Goal: Task Accomplishment & Management: Manage account settings

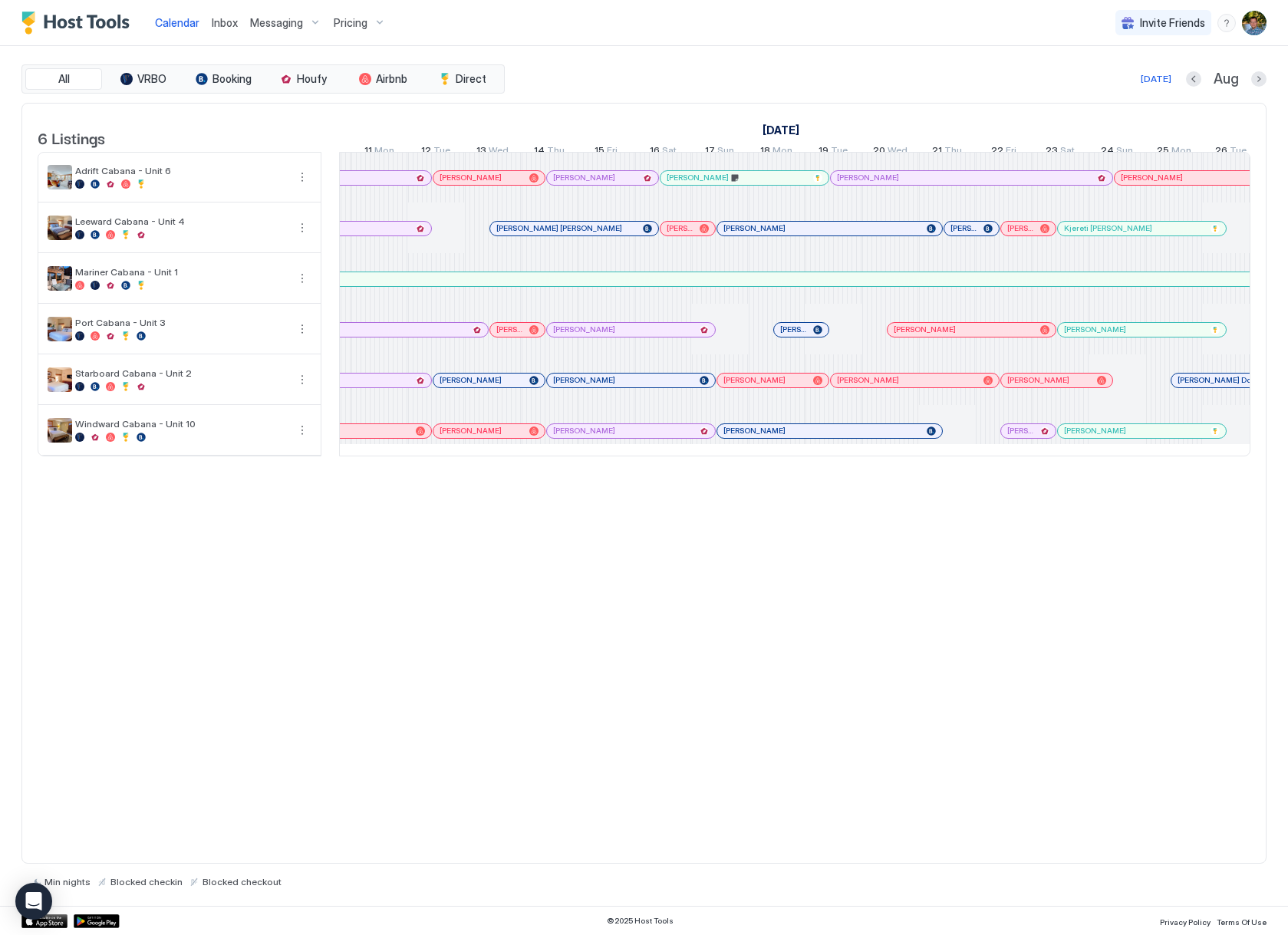
click at [821, 646] on div "6 Listings [DATE] [DATE] [DATE] 26 Sat 27 Sun 28 Mon 29 Tue 30 Wed 31 Thu 1 Fri…" at bounding box center [644, 484] width 1245 height 761
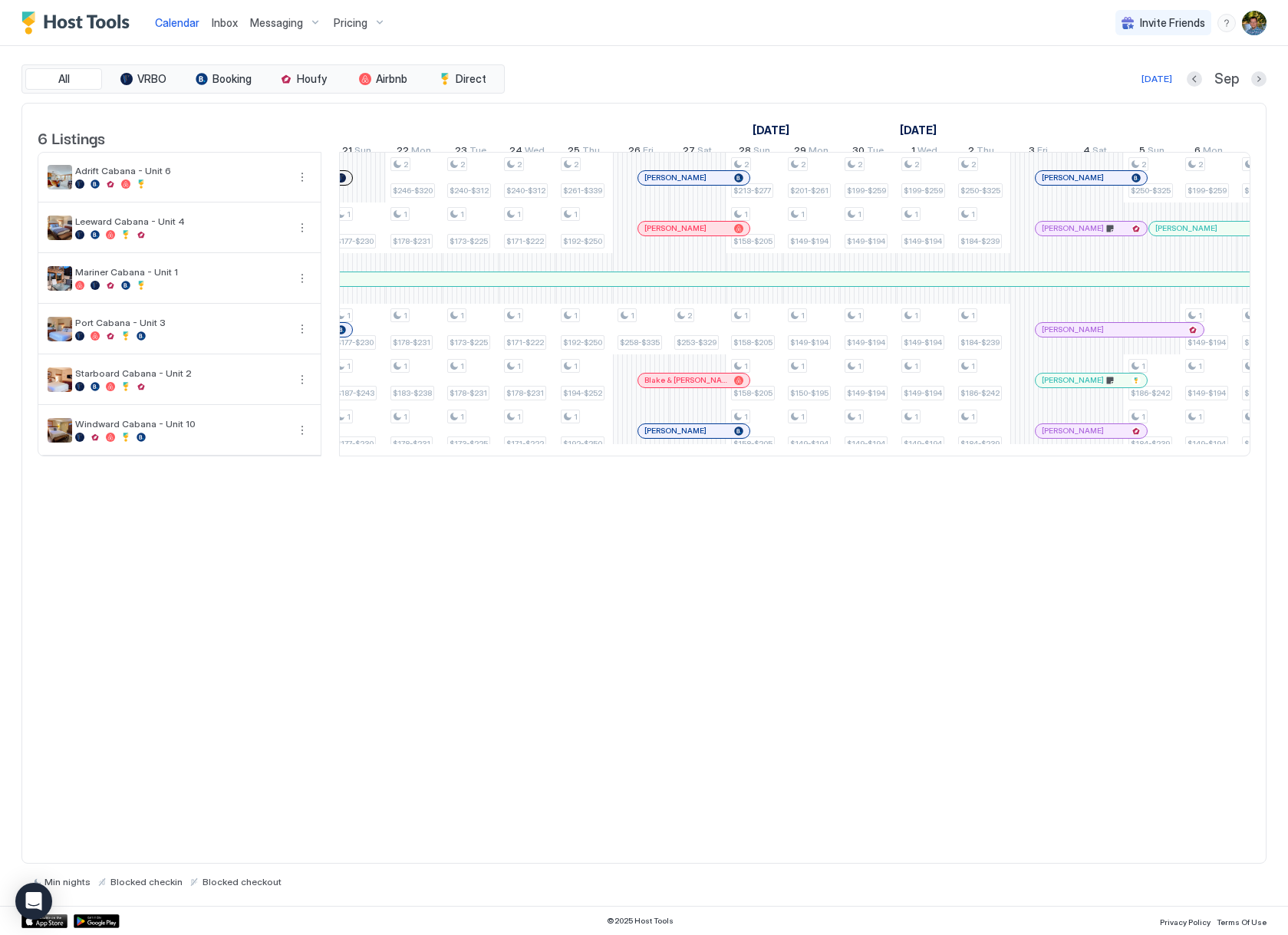
scroll to position [0, 1012]
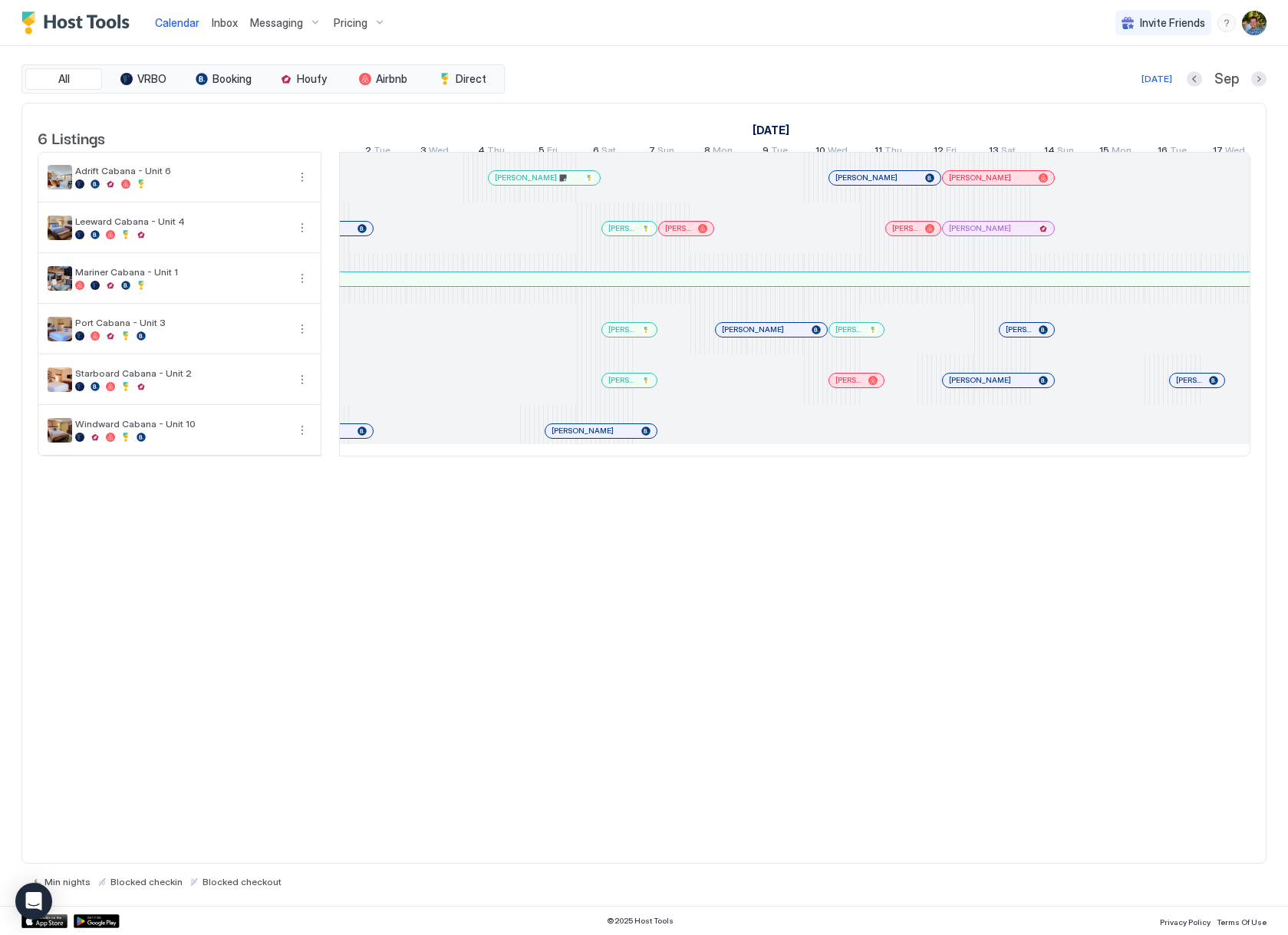
click at [201, 925] on div "© 2025 Host Tools Privacy Policy Terms Of Use" at bounding box center [644, 919] width 1288 height 29
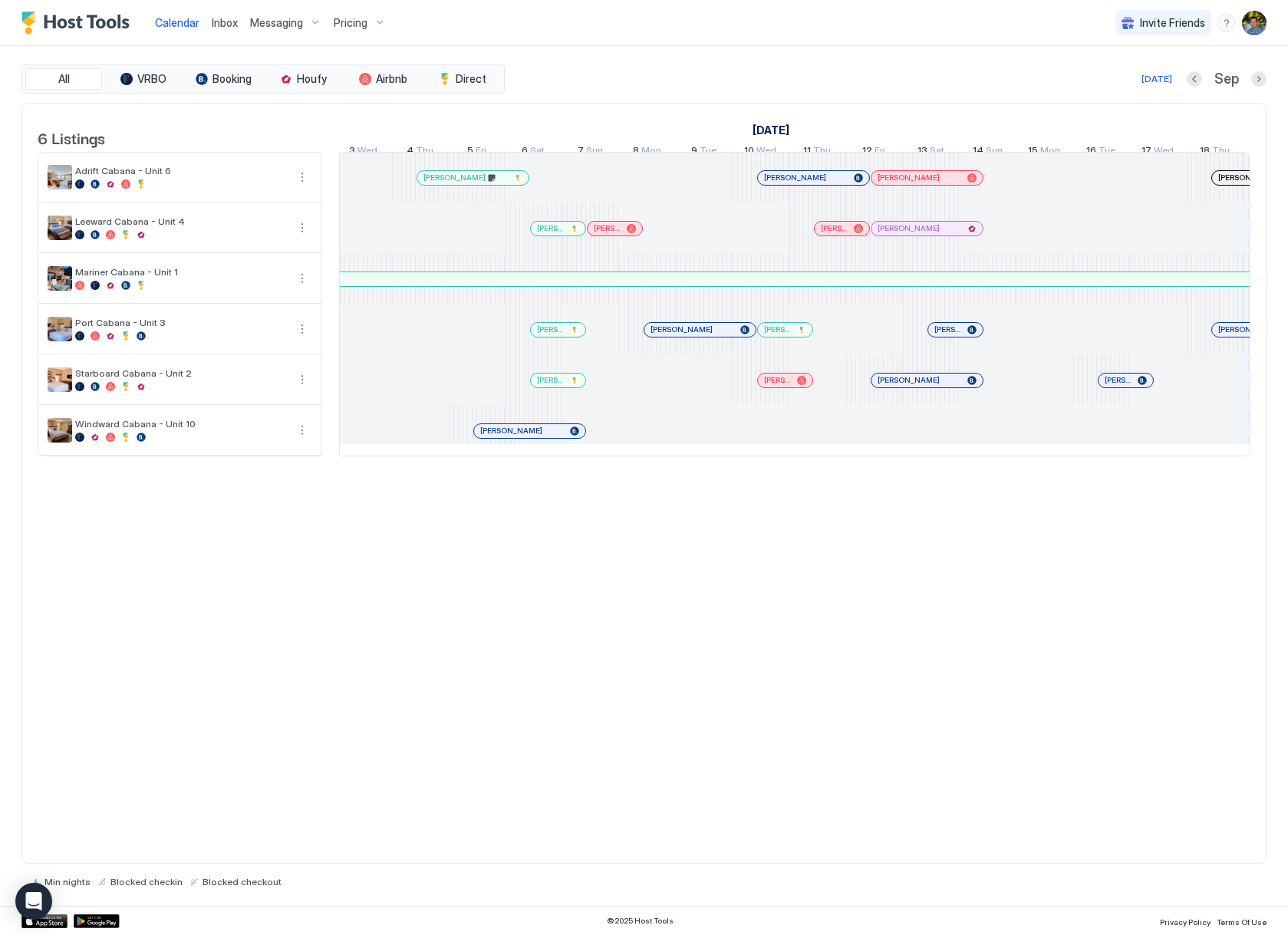
scroll to position [0, 1109]
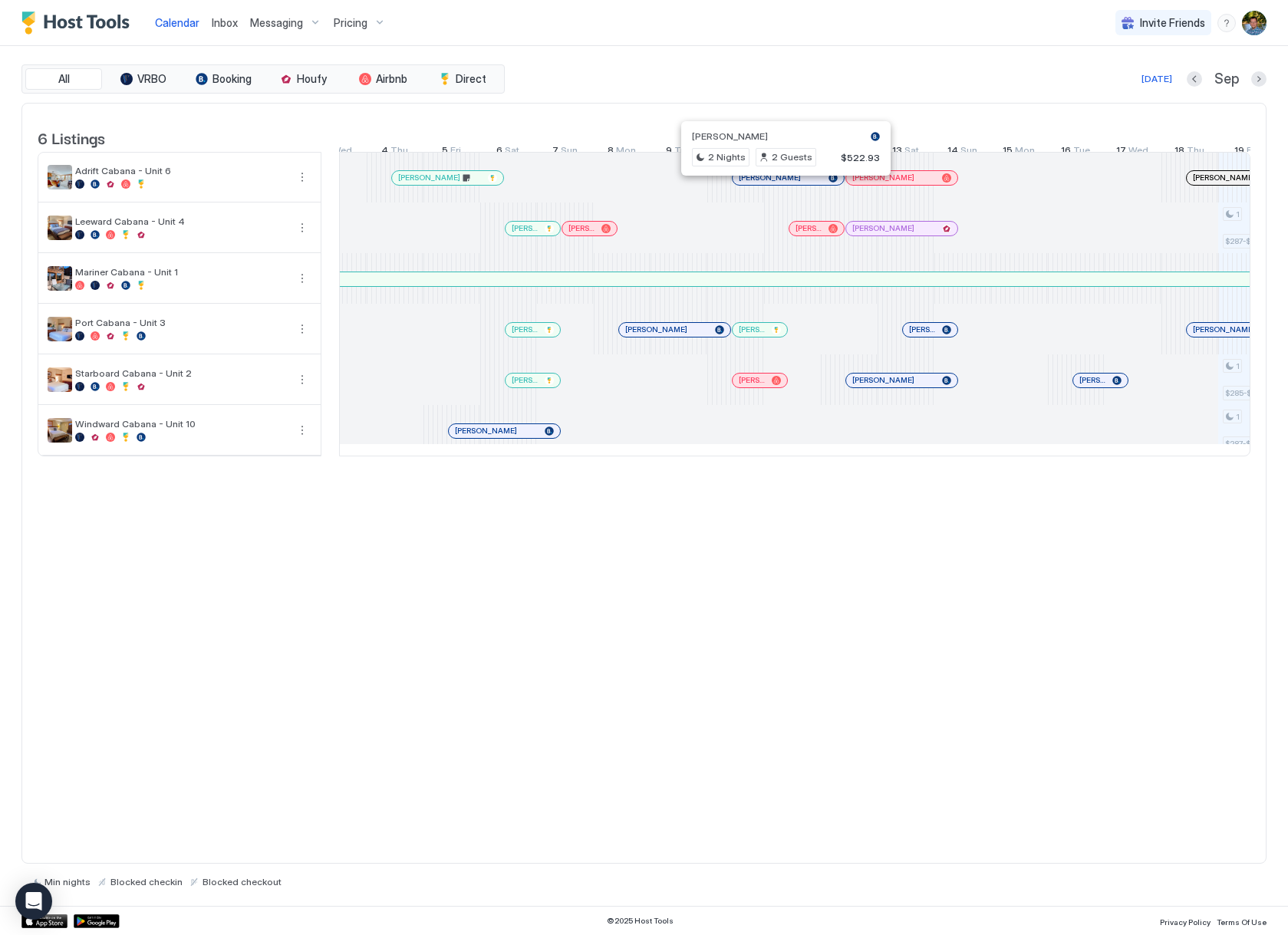
click at [781, 184] on div at bounding box center [780, 178] width 12 height 12
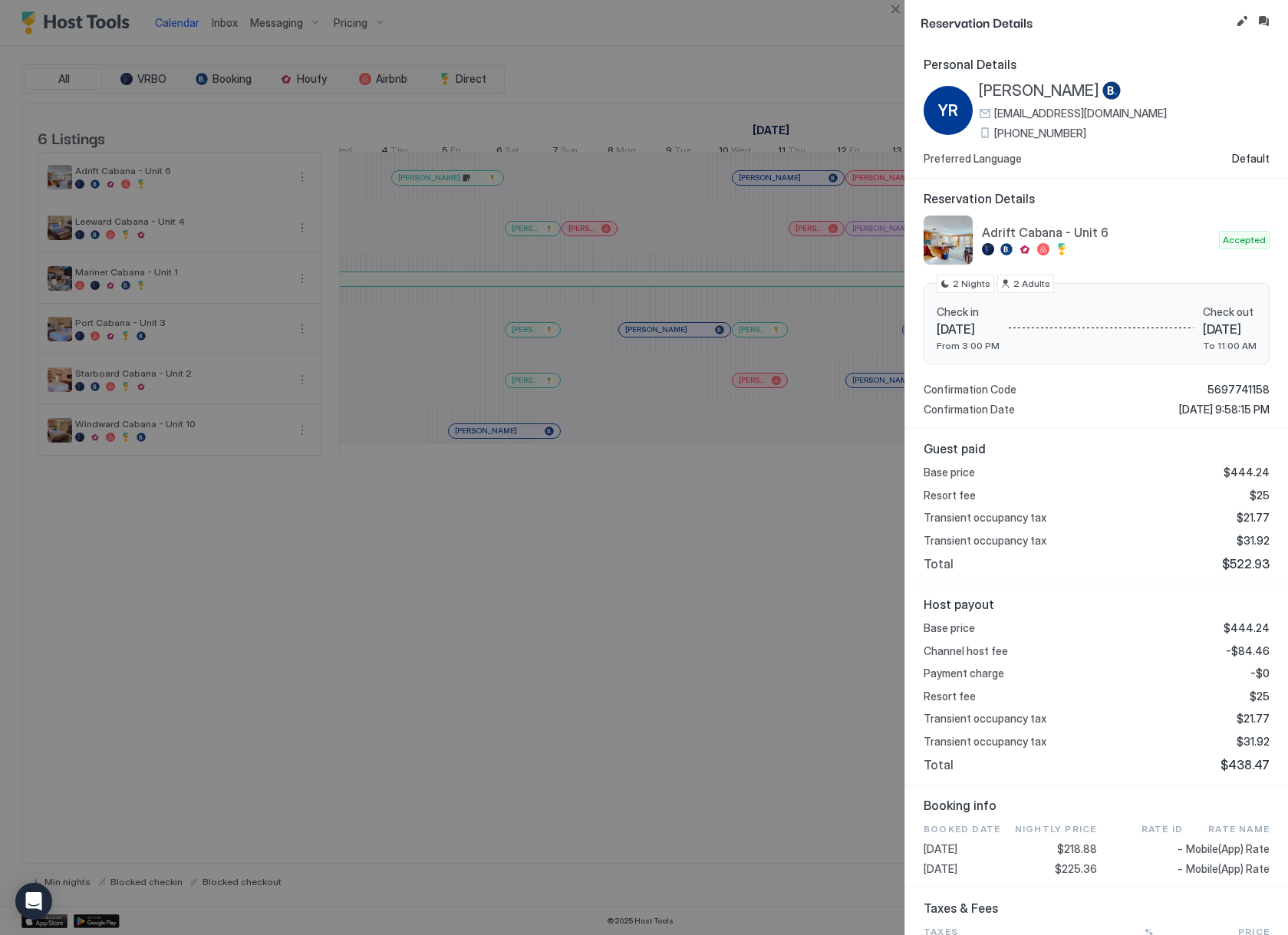
click at [767, 595] on div at bounding box center [644, 467] width 1288 height 935
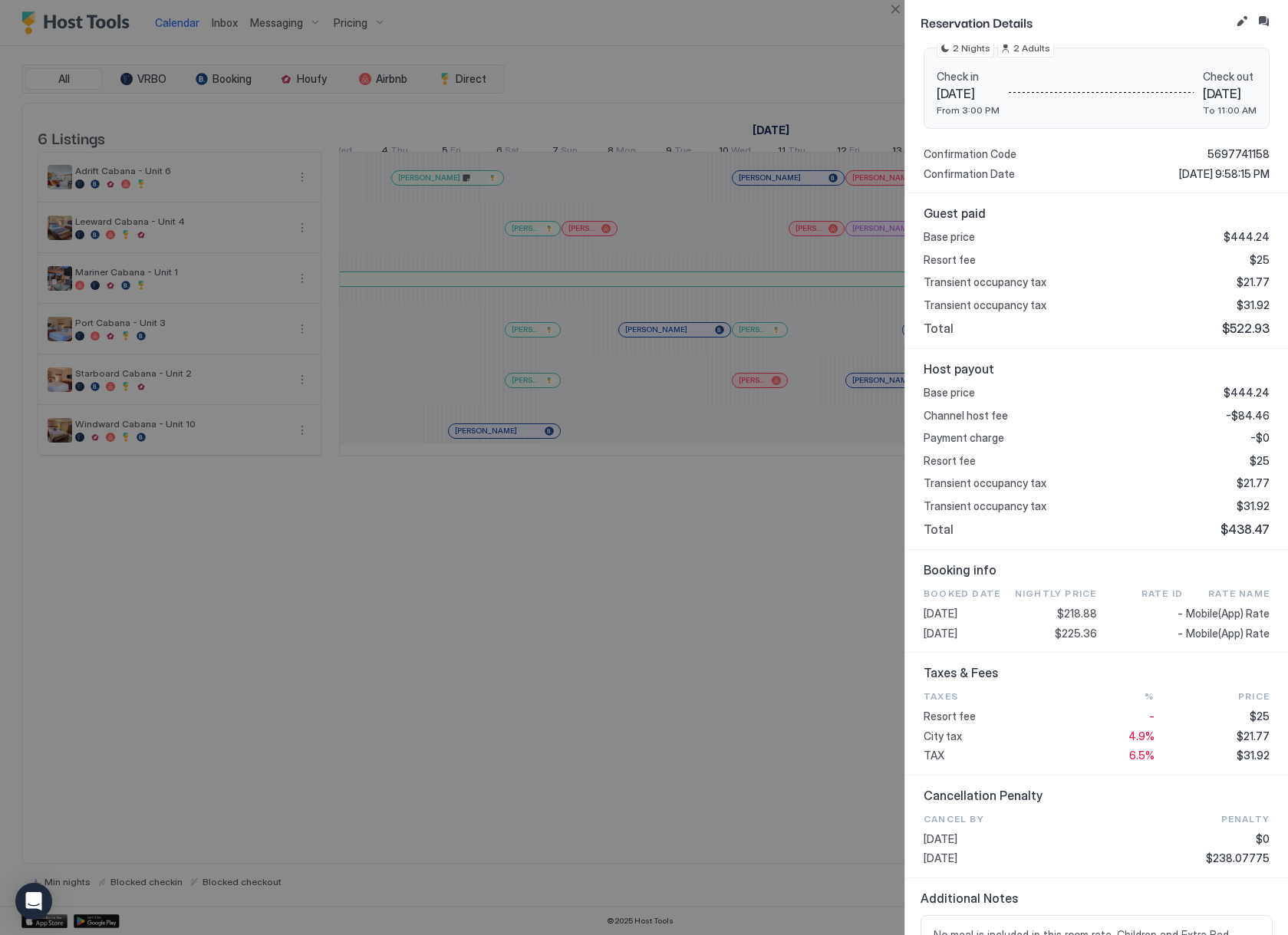
scroll to position [221, 0]
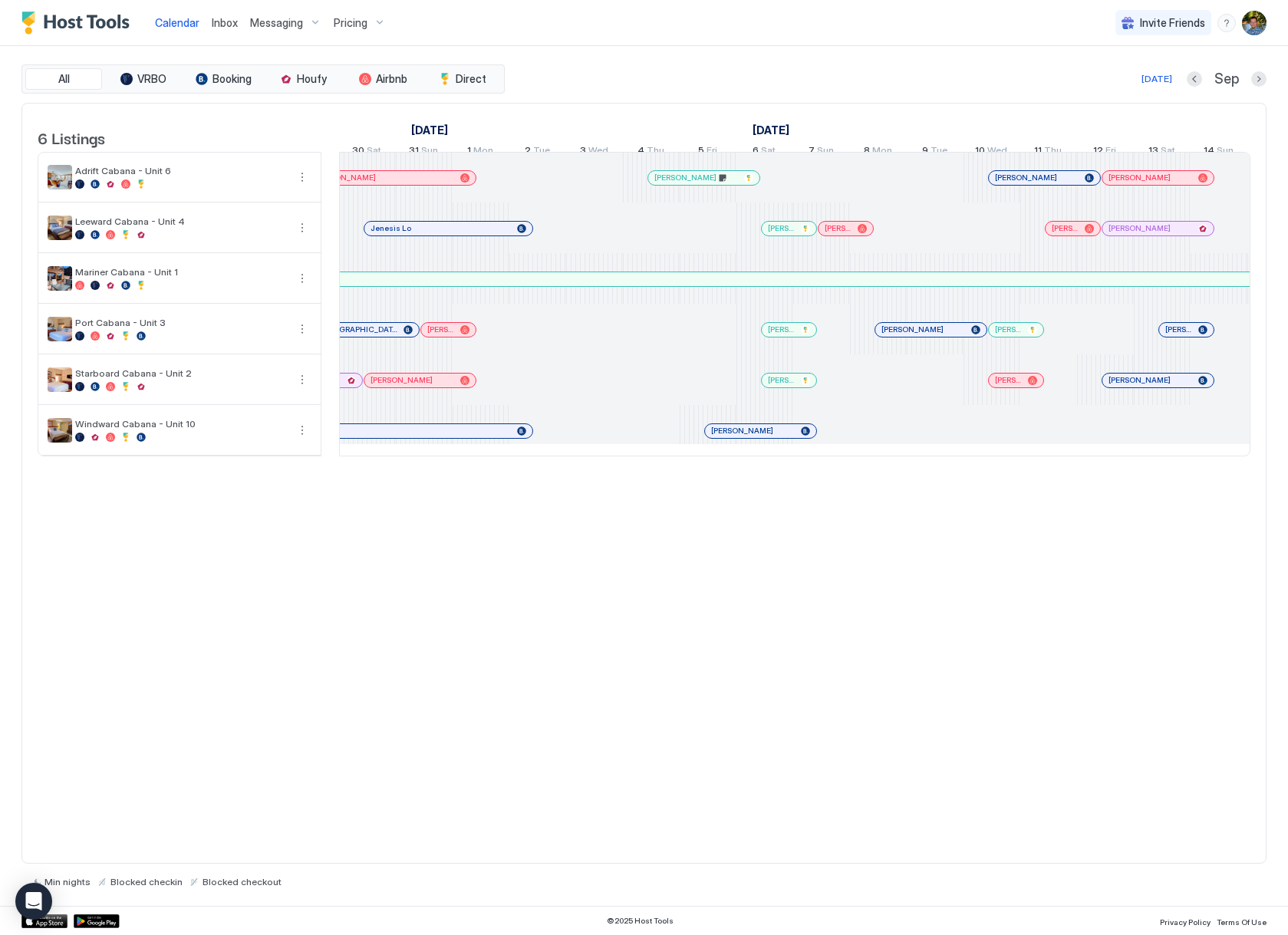
scroll to position [0, 1171]
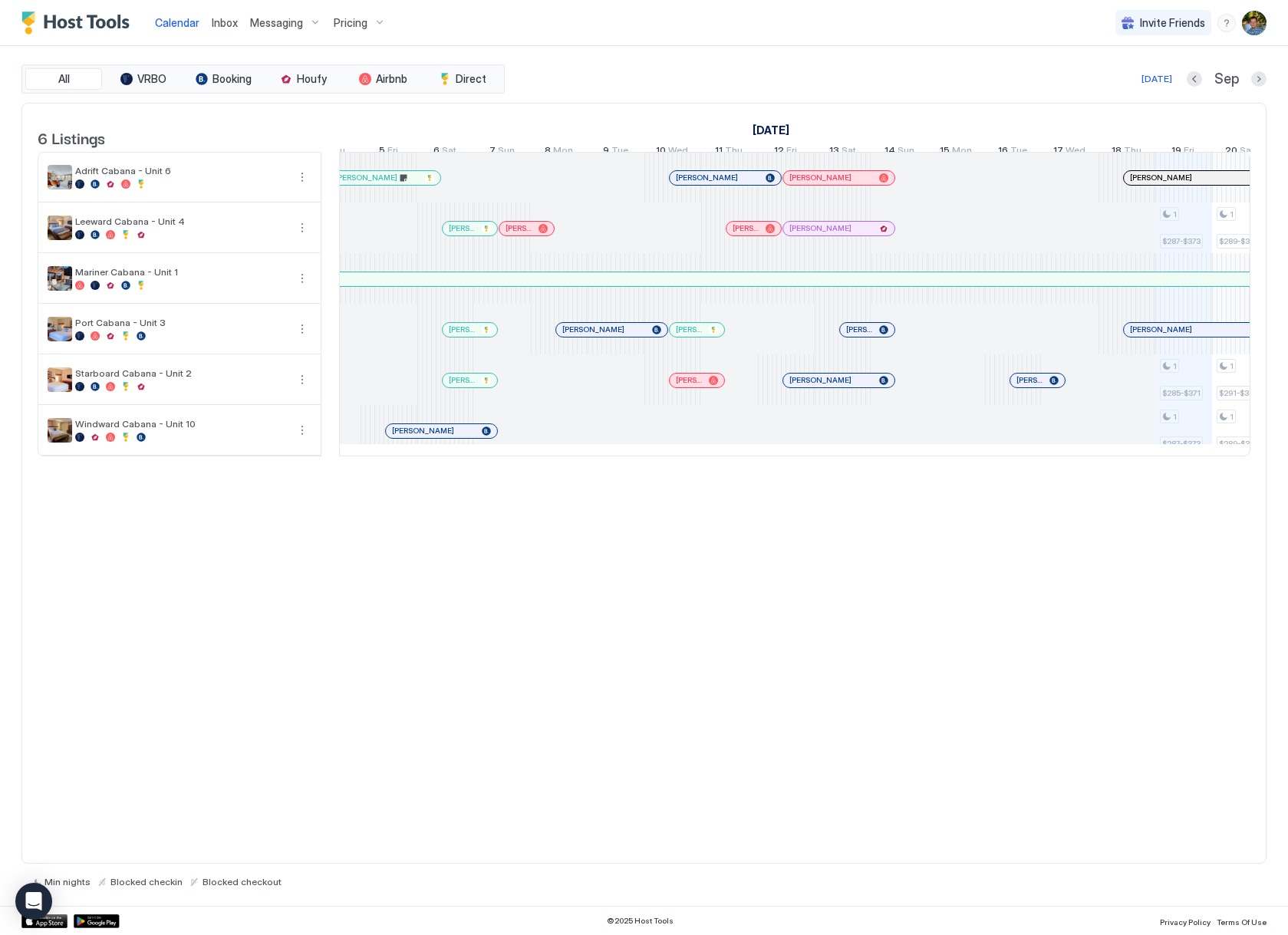
click at [731, 184] on div at bounding box center [730, 178] width 12 height 12
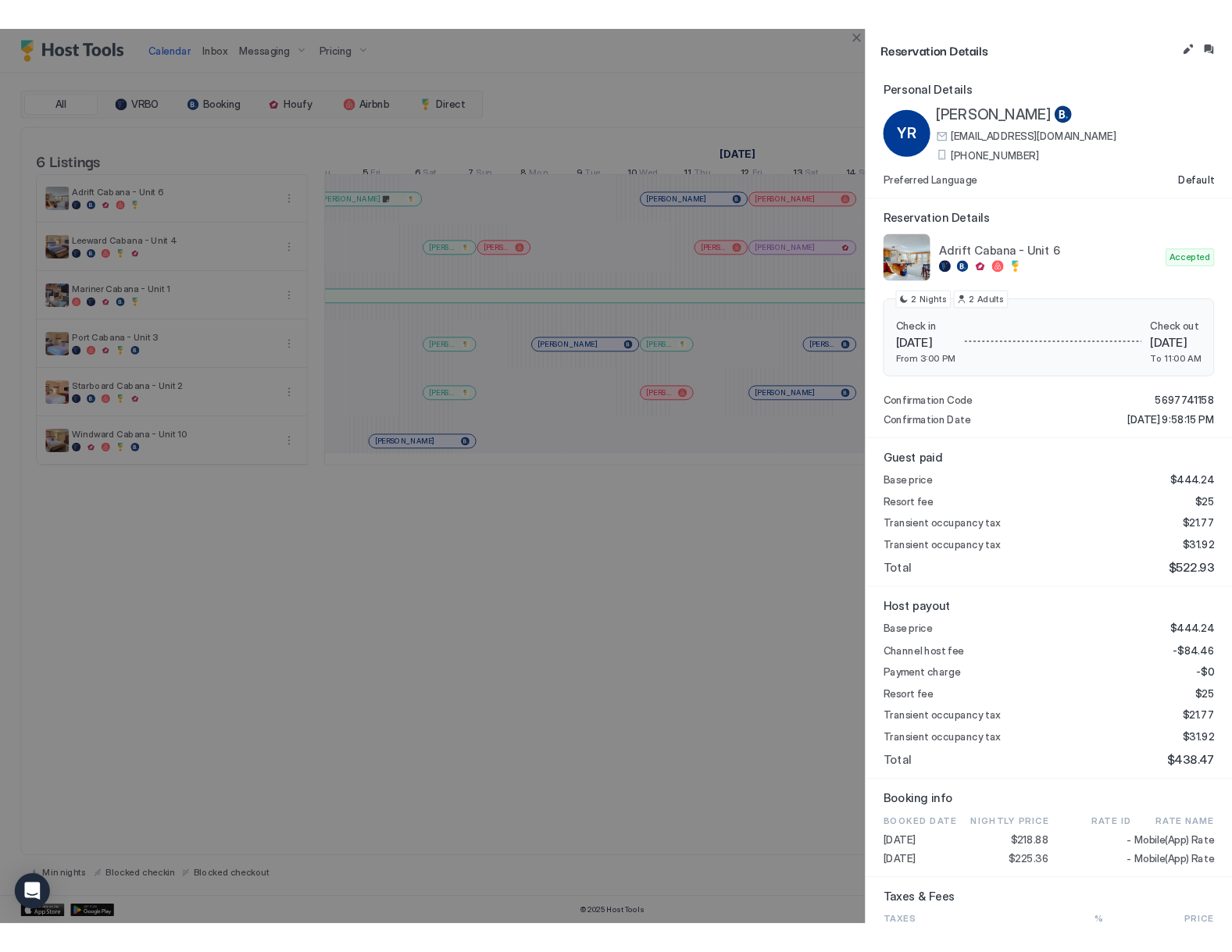
scroll to position [0, 0]
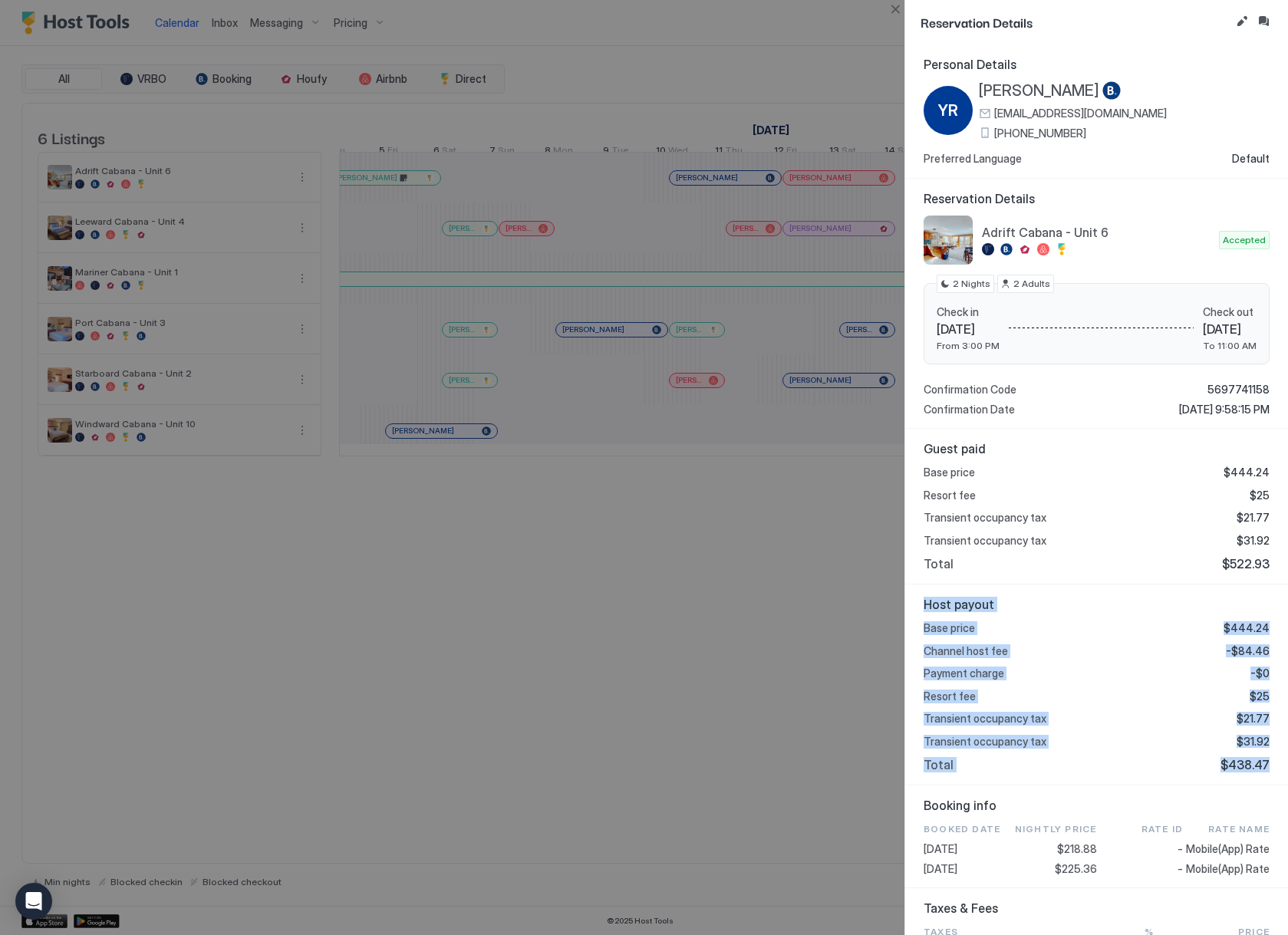
drag, startPoint x: 1262, startPoint y: 758, endPoint x: 913, endPoint y: 608, distance: 379.9
click at [913, 608] on div "Host payout Base price $444.24 Channel host fee -$84.46 Payment charge -$0 Reso…" at bounding box center [1096, 685] width 382 height 201
copy div "Host payout Base price $444.24 Channel host fee -$84.46 Payment charge -$0 Reso…"
click at [1146, 672] on div "Payment charge -$0" at bounding box center [1096, 673] width 346 height 14
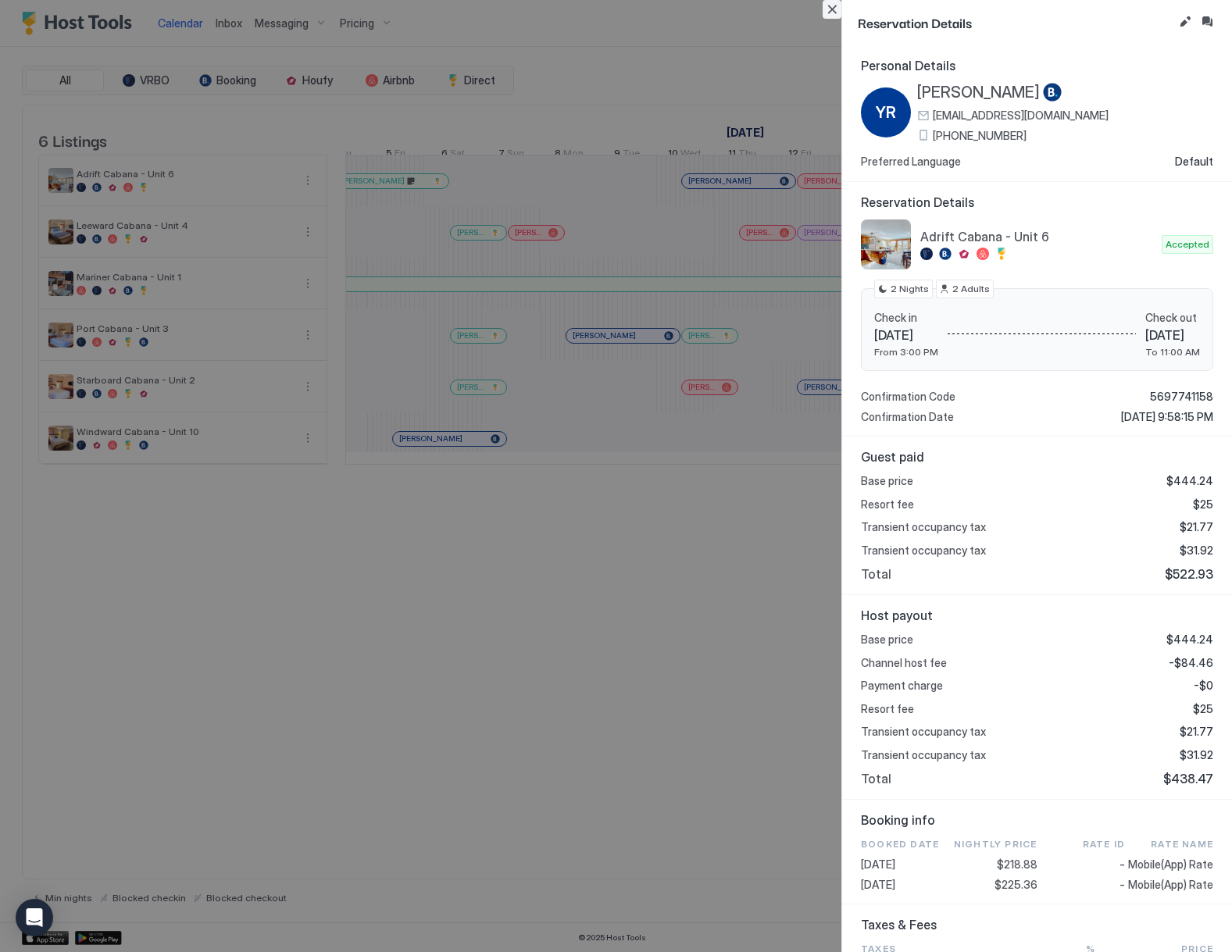
click at [830, 11] on button "Close" at bounding box center [832, 9] width 18 height 18
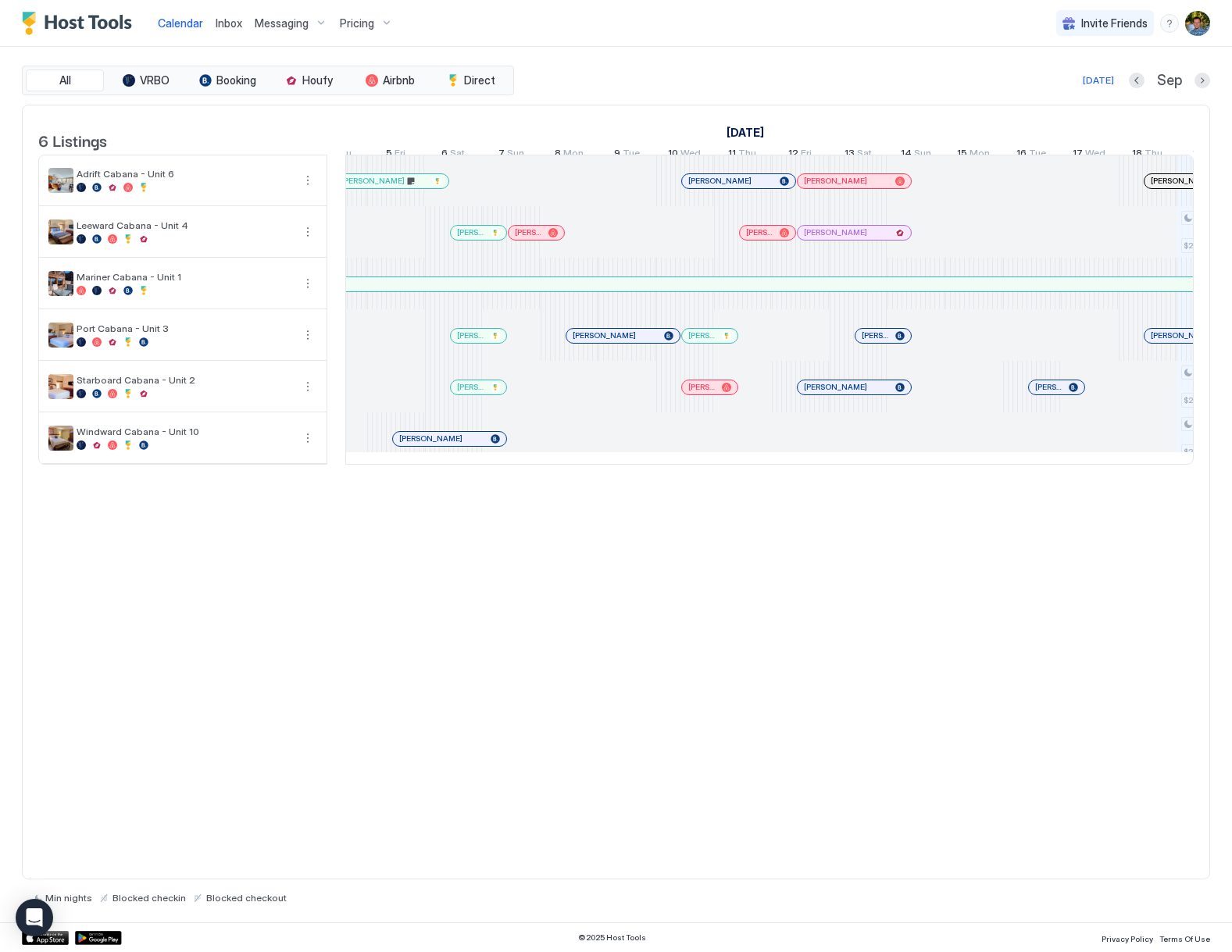
click at [859, 188] on div at bounding box center [858, 181] width 13 height 13
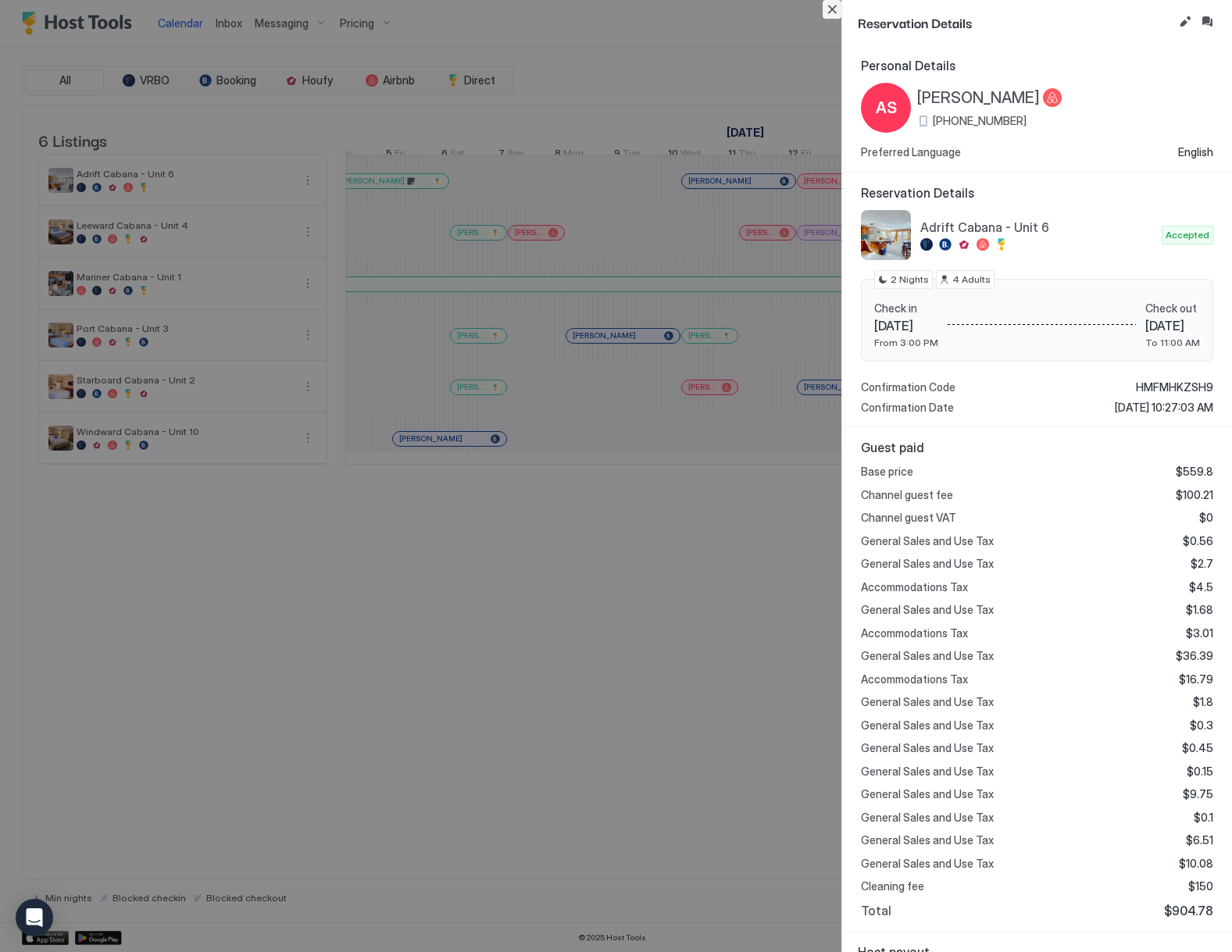
click at [834, 6] on button "Close" at bounding box center [832, 9] width 18 height 18
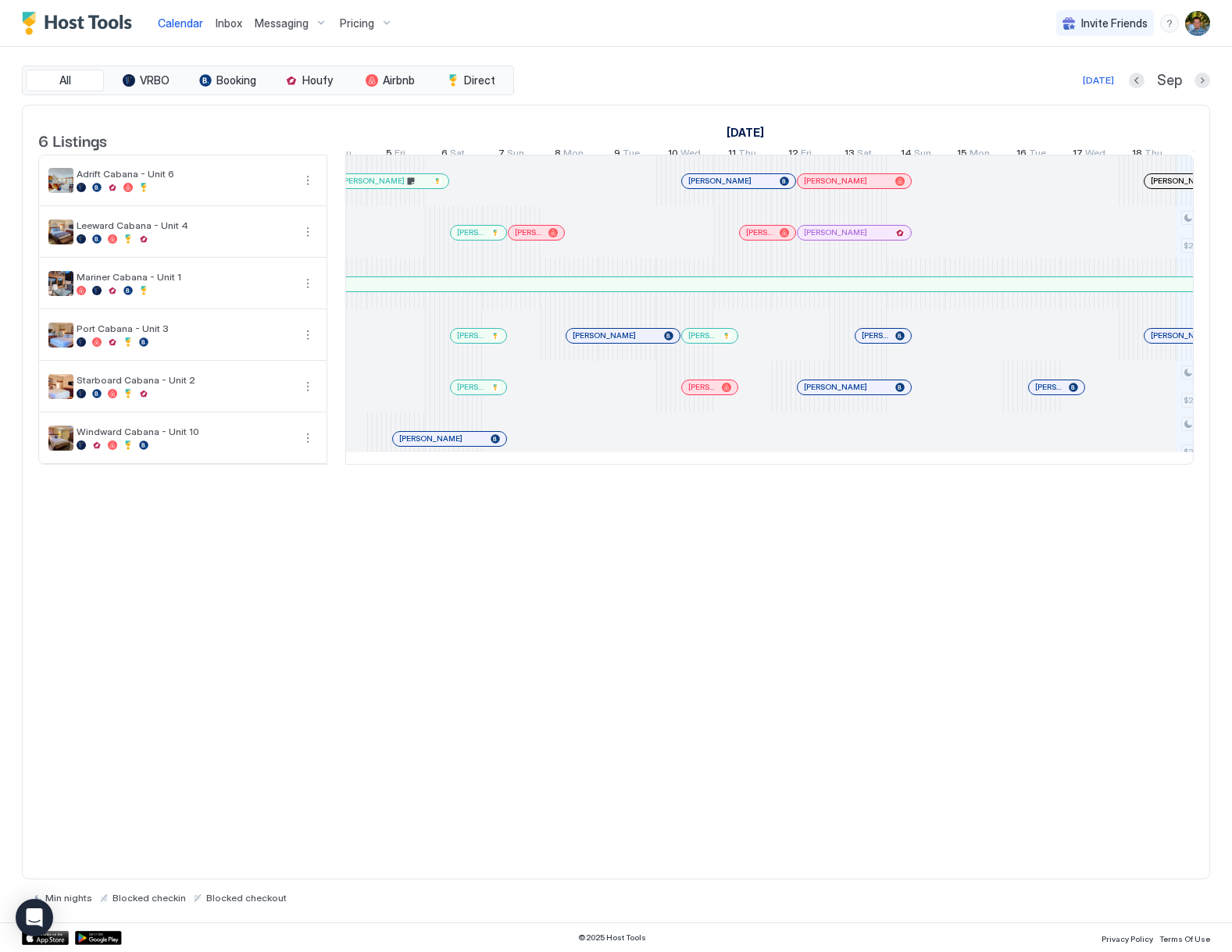
click at [725, 188] on div at bounding box center [725, 181] width 13 height 13
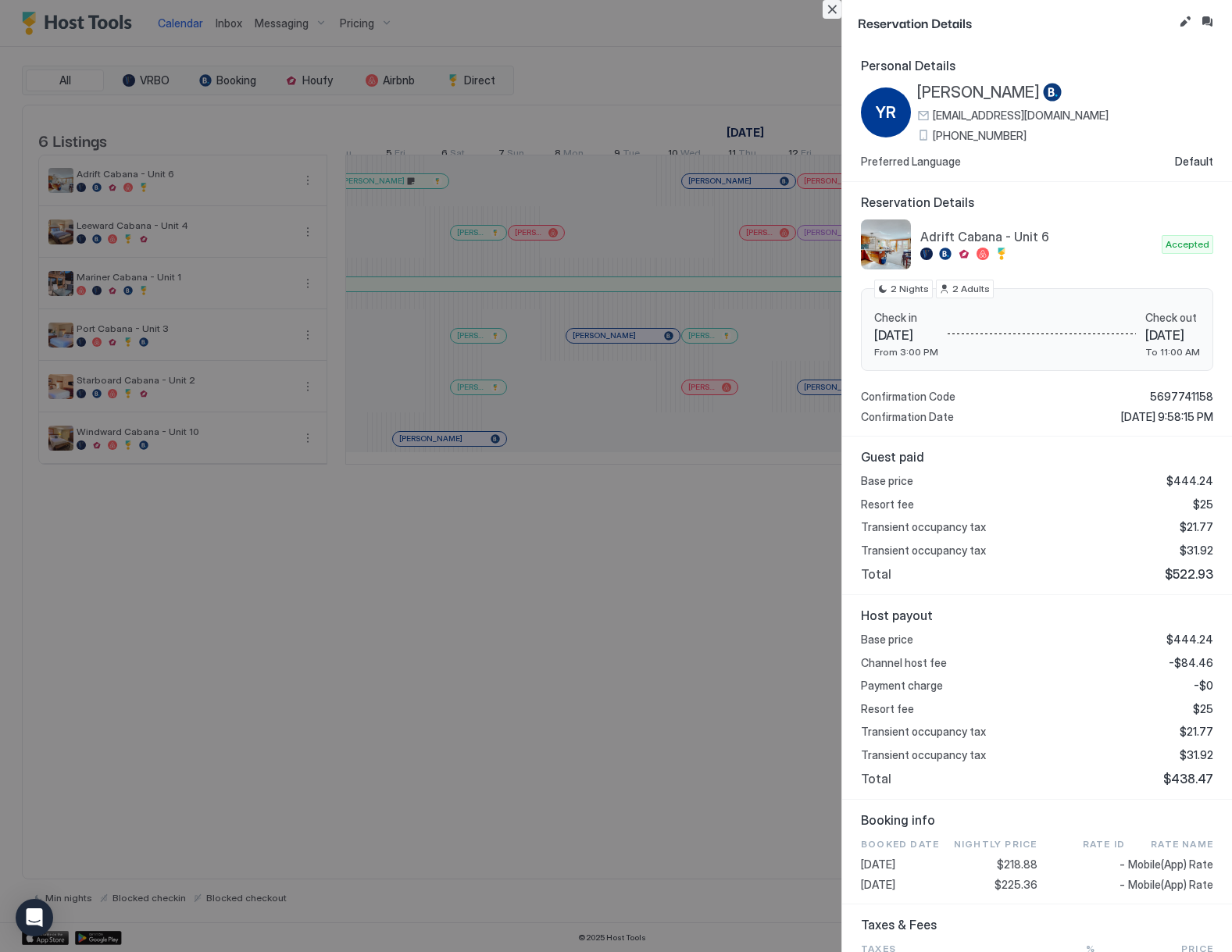
click at [834, 3] on button "Close" at bounding box center [832, 9] width 18 height 18
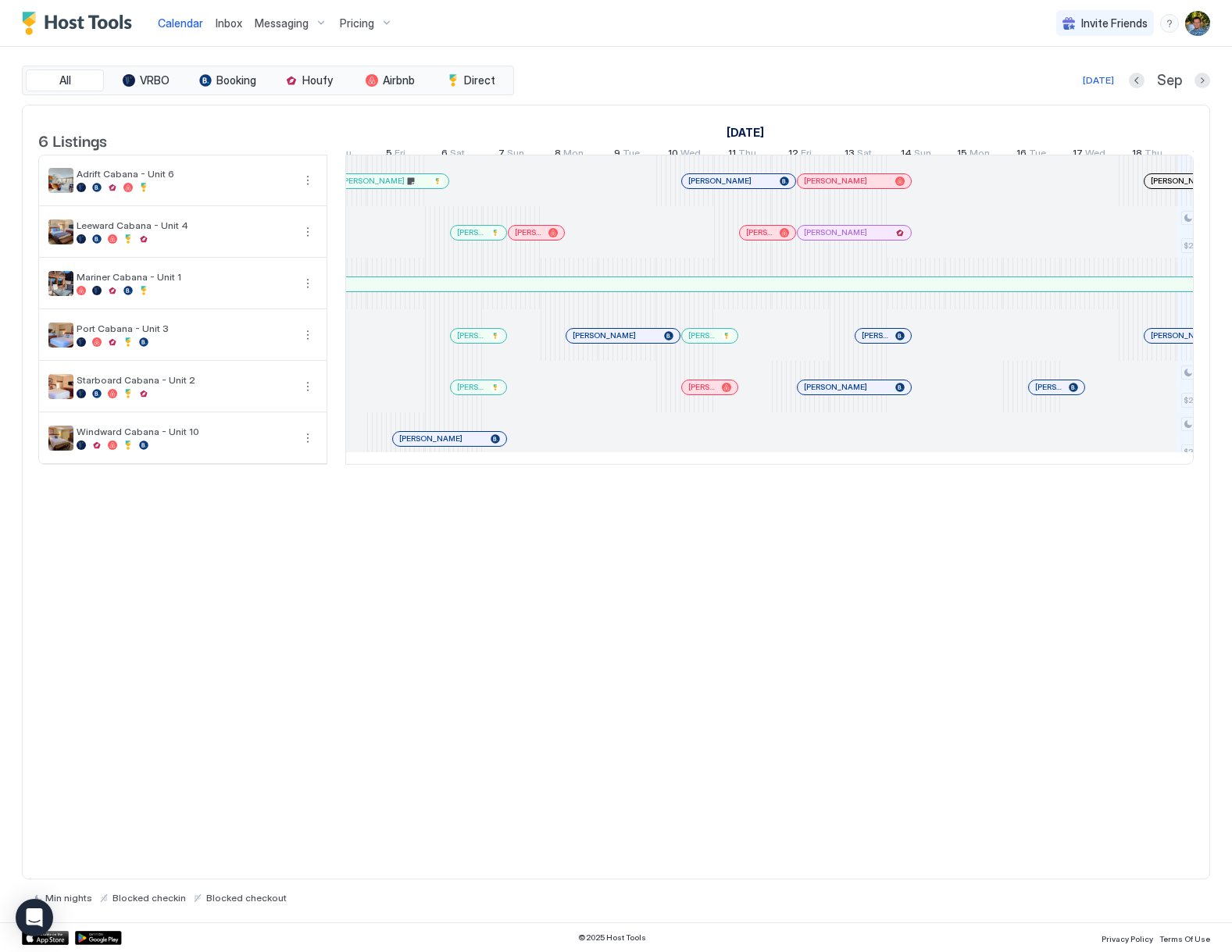
click at [851, 187] on div "[PERSON_NAME]" at bounding box center [853, 181] width 113 height 14
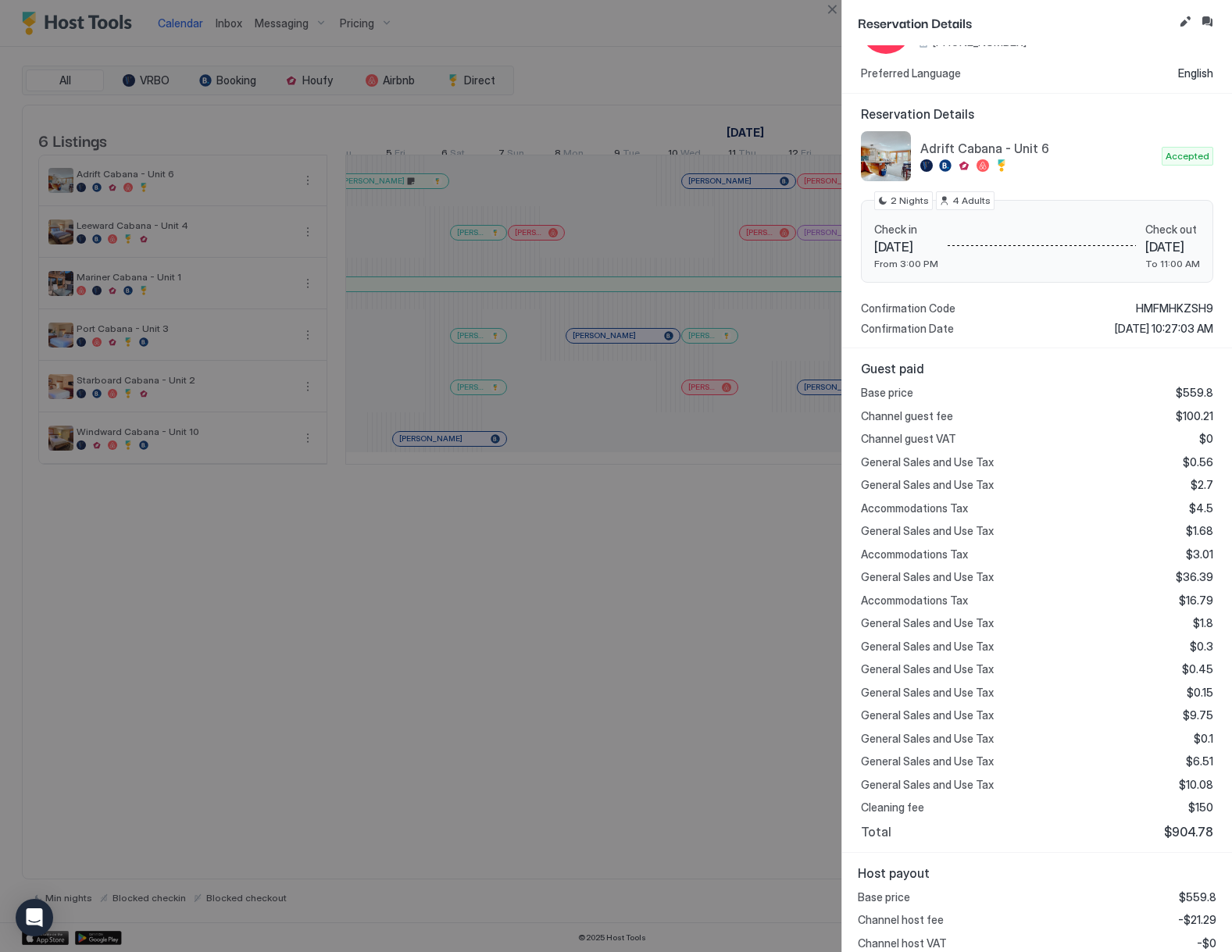
scroll to position [137, 0]
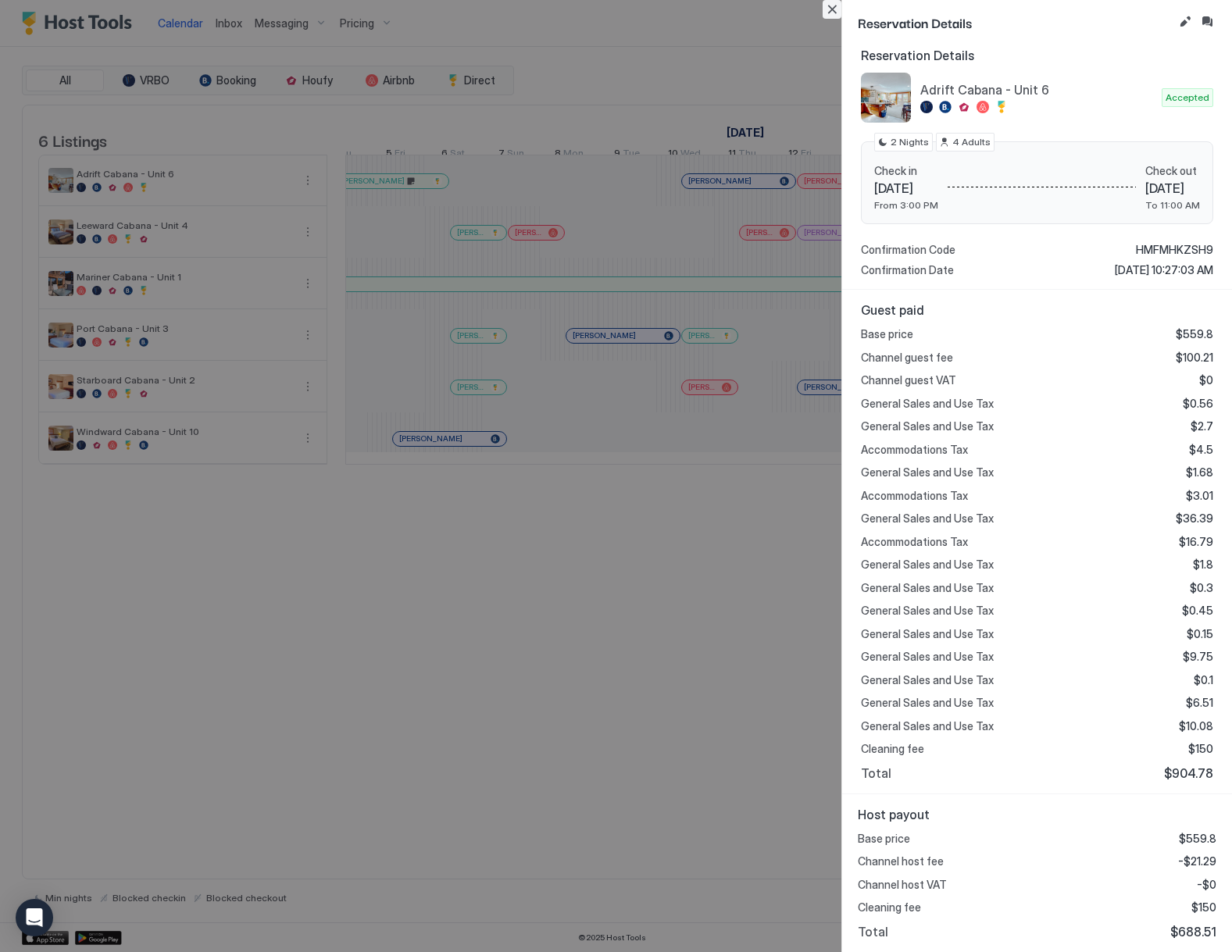
click at [835, 5] on button "Close" at bounding box center [832, 9] width 18 height 18
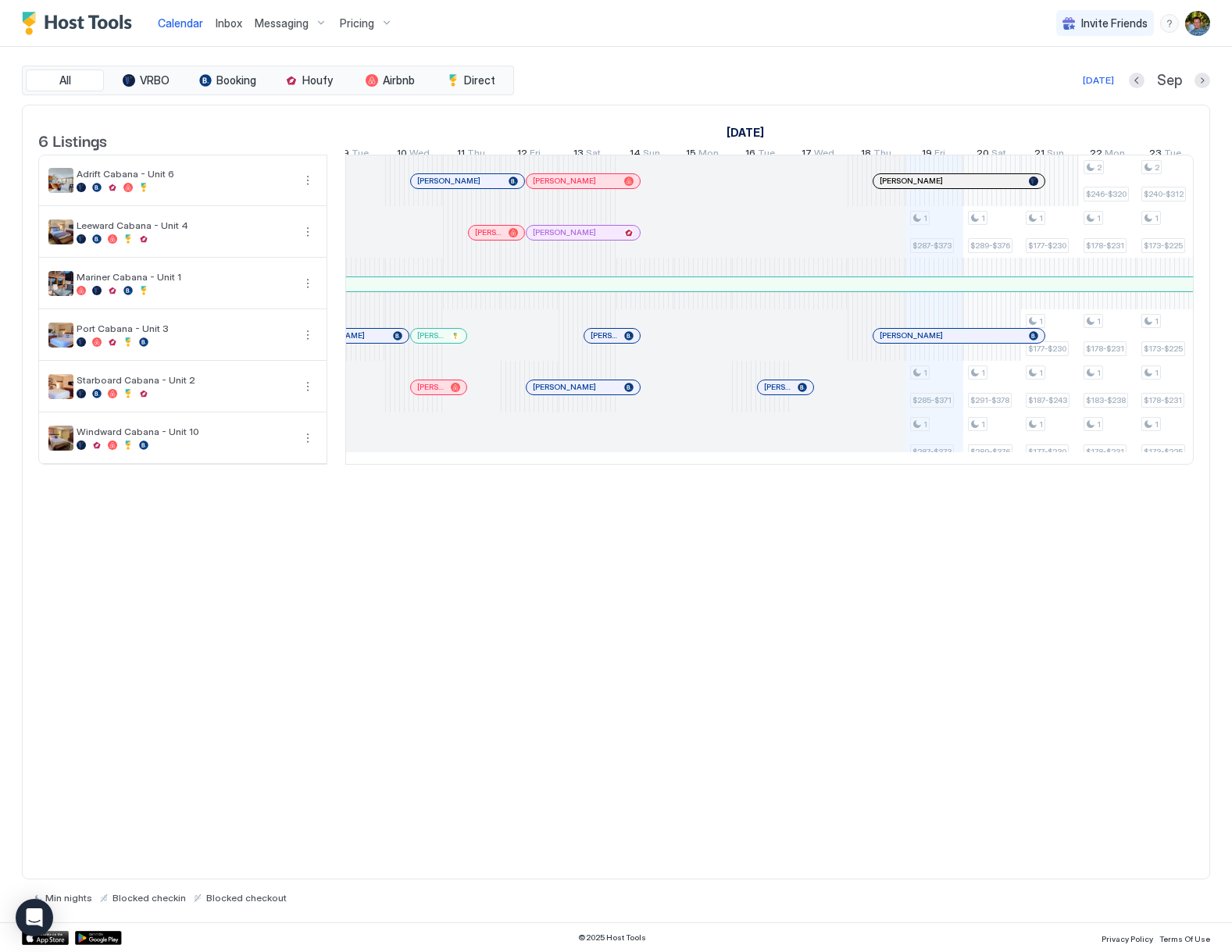
scroll to position [0, 1596]
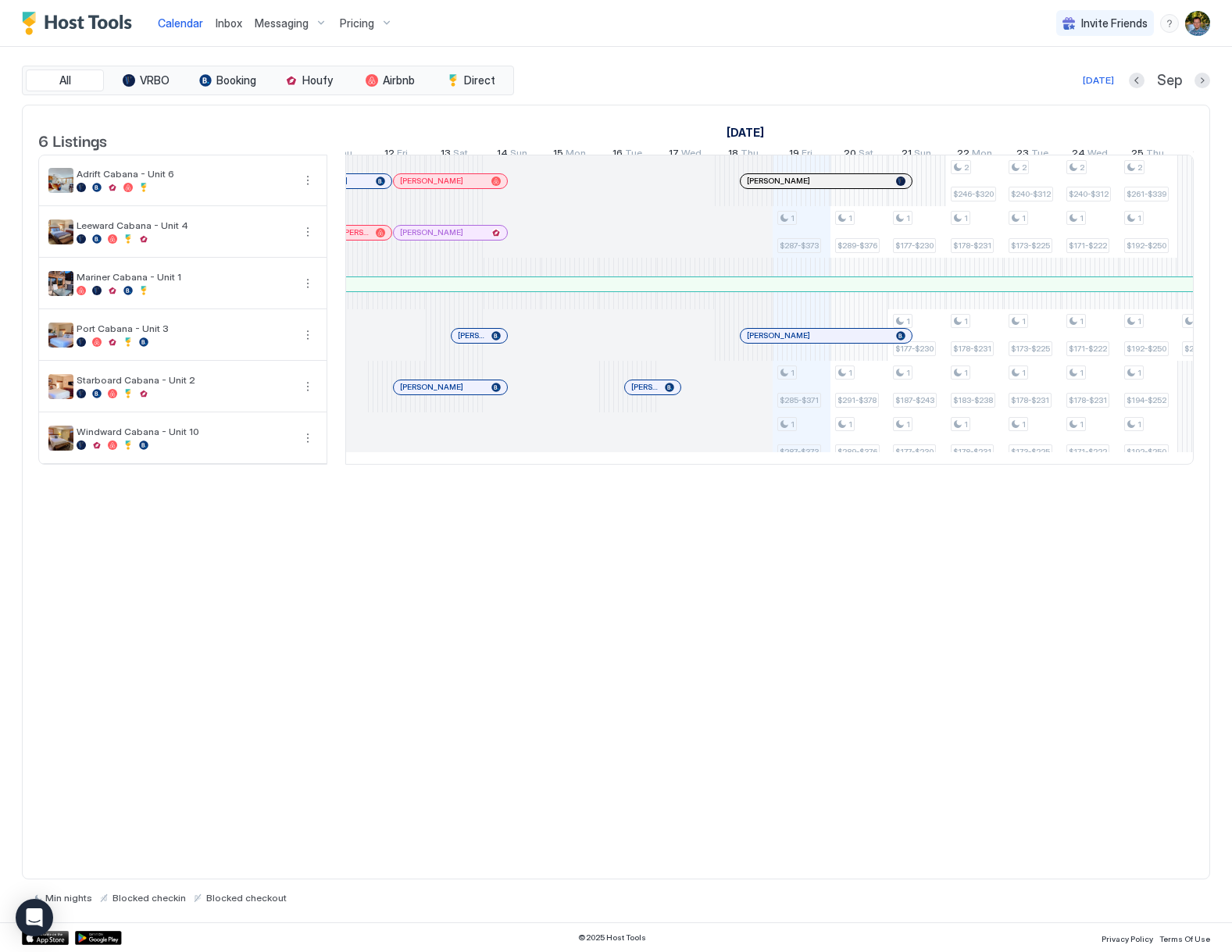
click at [853, 694] on div "6 Listings August 2025 September 2025 October 2025 15 Fri 16 Sat 17 Sun 18 Mon …" at bounding box center [616, 492] width 1188 height 775
click at [921, 203] on div "1 $287-$373 1 $285-$371 1 $287-$373 1 $289-$376 1 $291-$378 1 $289-$376 1 $177-…" at bounding box center [368, 310] width 3237 height 308
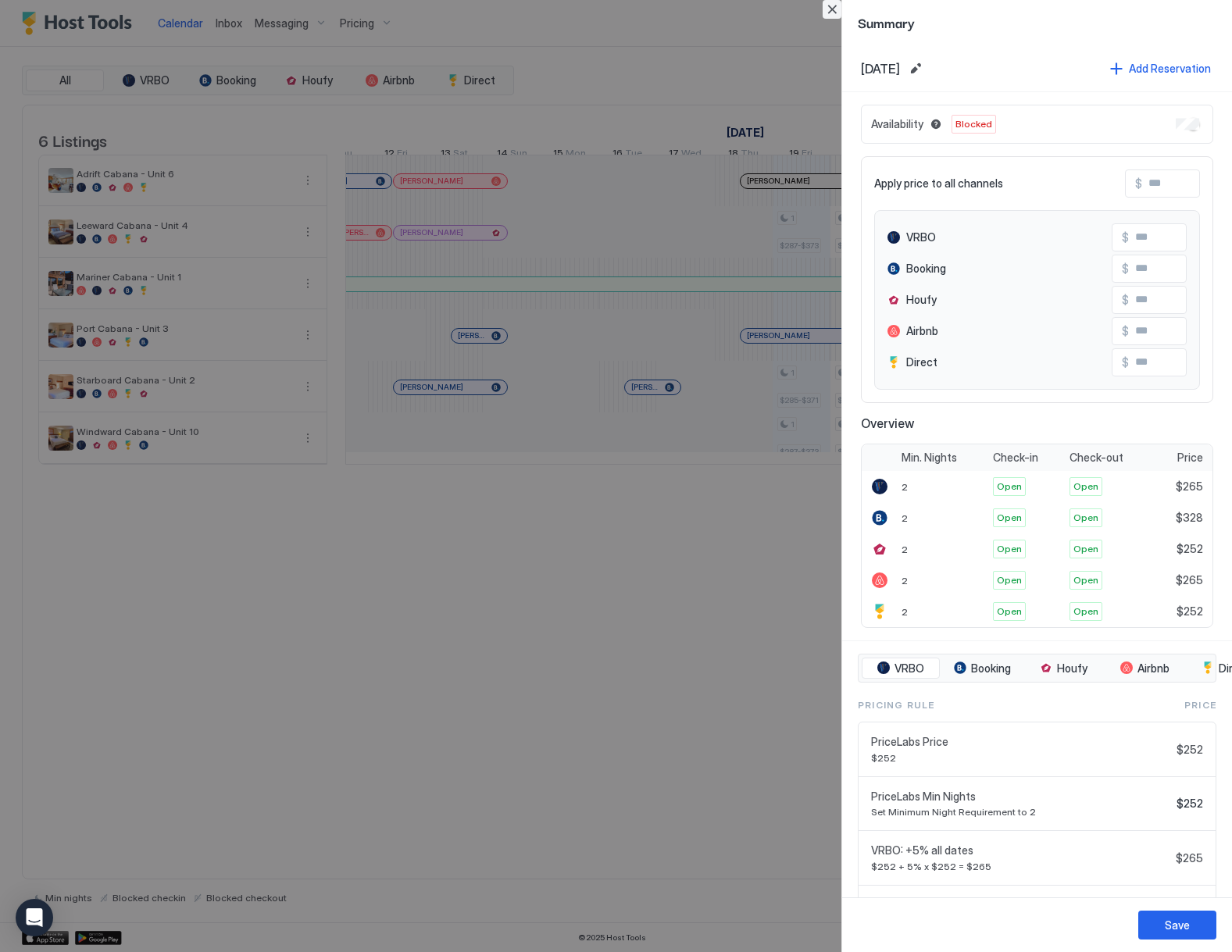
click at [834, 12] on button "Close" at bounding box center [832, 9] width 18 height 18
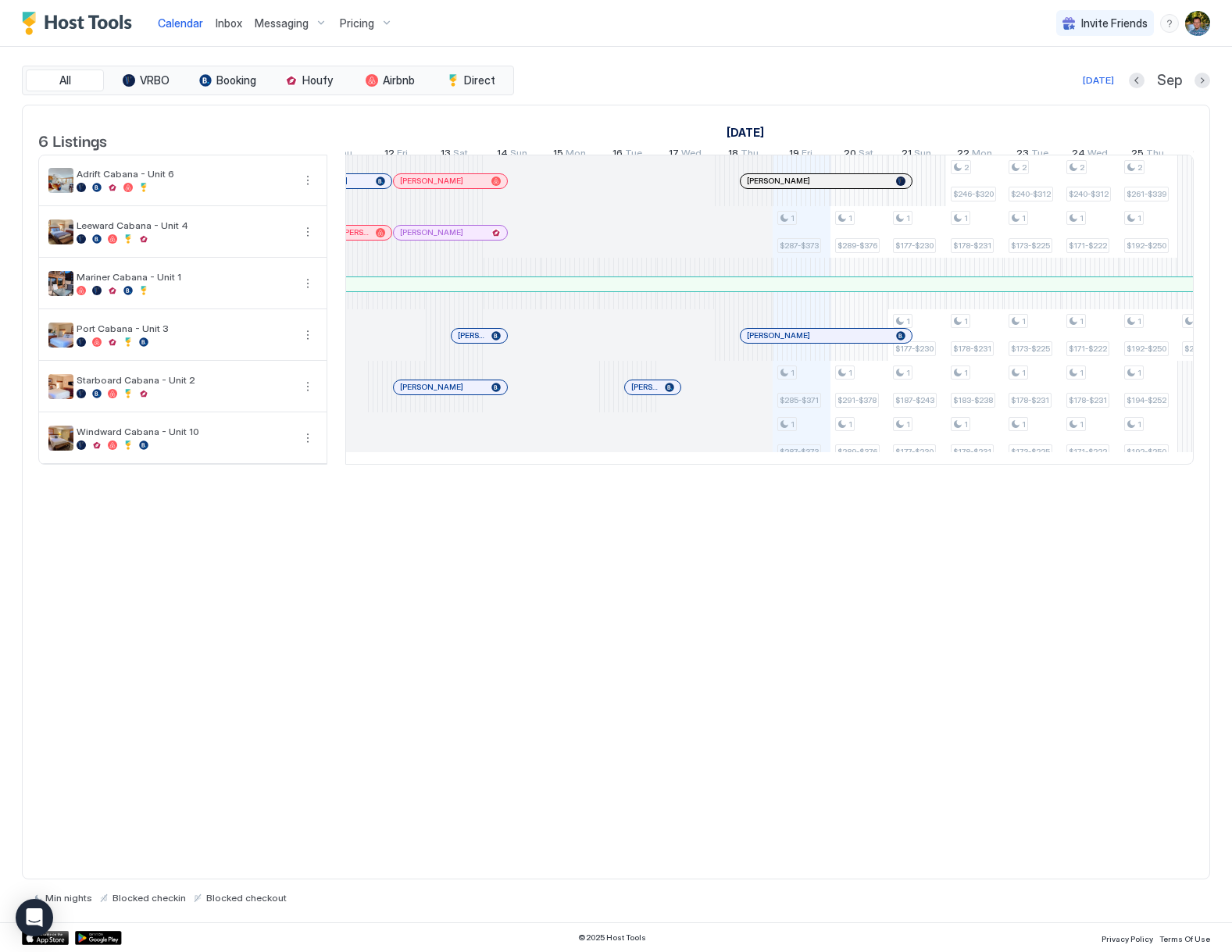
click at [800, 71] on div "Today Sep" at bounding box center [863, 80] width 693 height 18
